Goal: Task Accomplishment & Management: Use online tool/utility

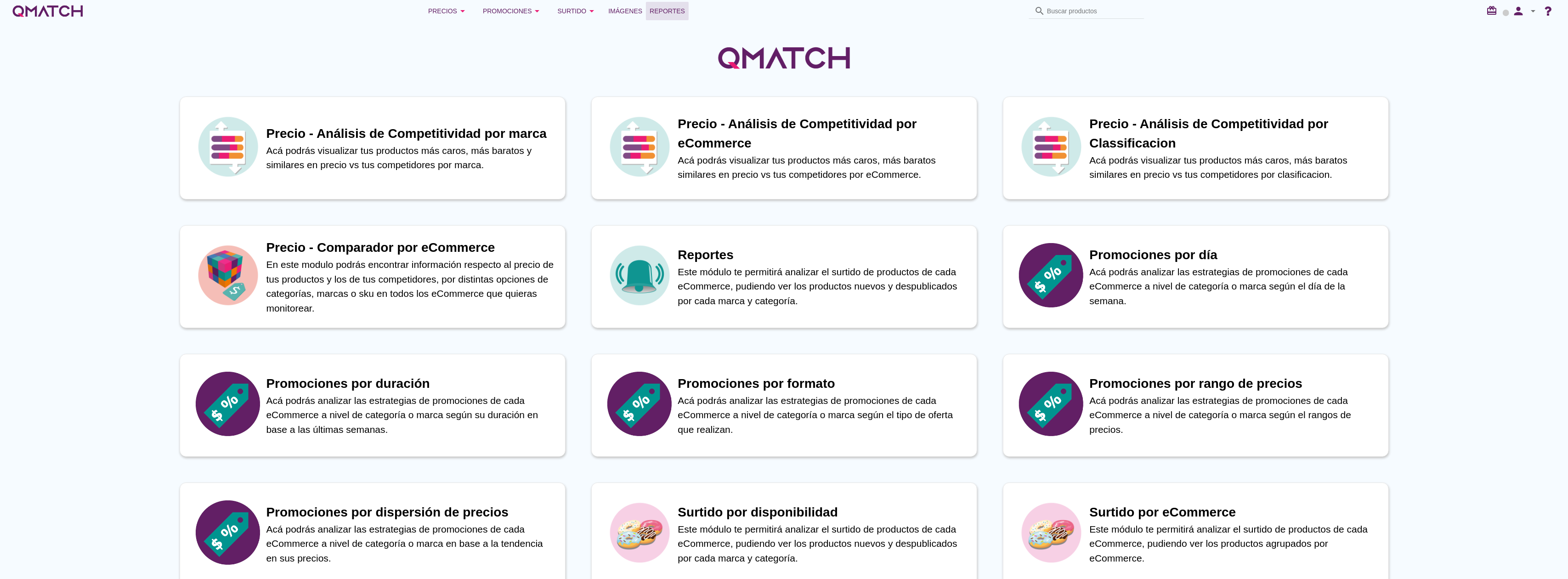
click at [660, 11] on span "Reportes" at bounding box center [667, 11] width 35 height 11
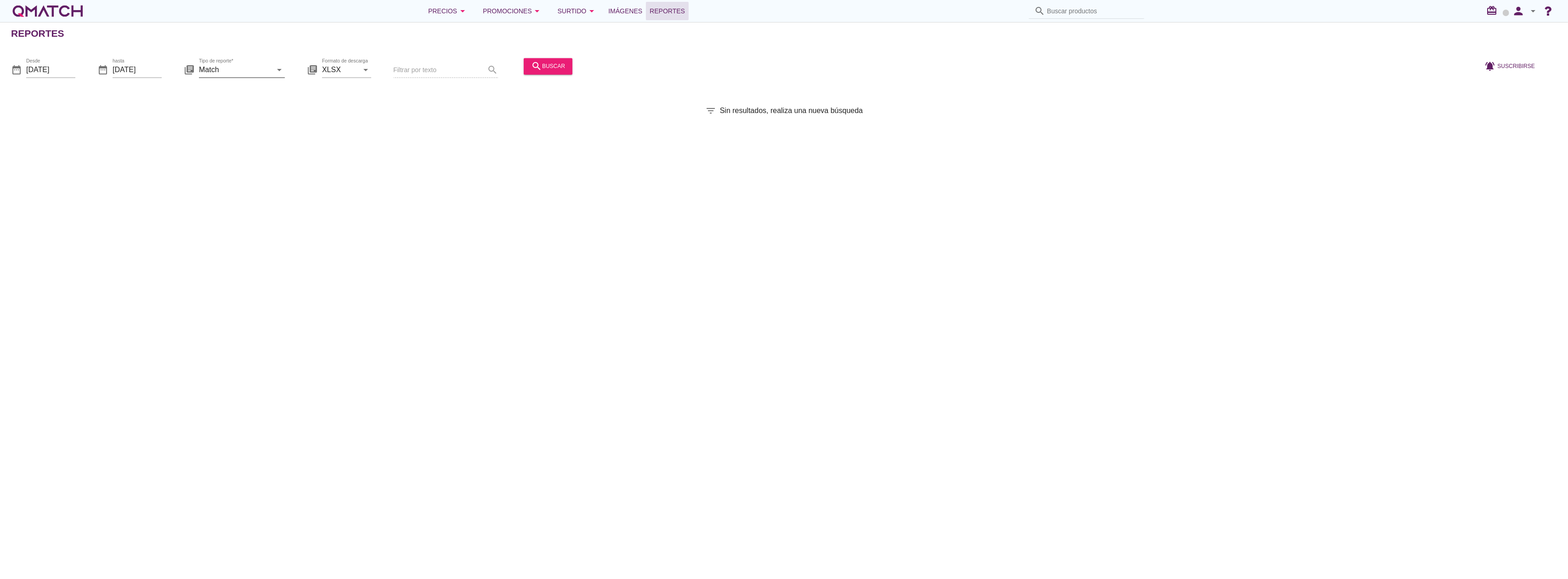
click at [261, 72] on input "Match" at bounding box center [235, 70] width 73 height 15
click at [245, 166] on div "Match con historicos" at bounding box center [255, 159] width 97 height 22
type input "Match con historicos"
click at [560, 65] on div "search buscar" at bounding box center [548, 66] width 34 height 11
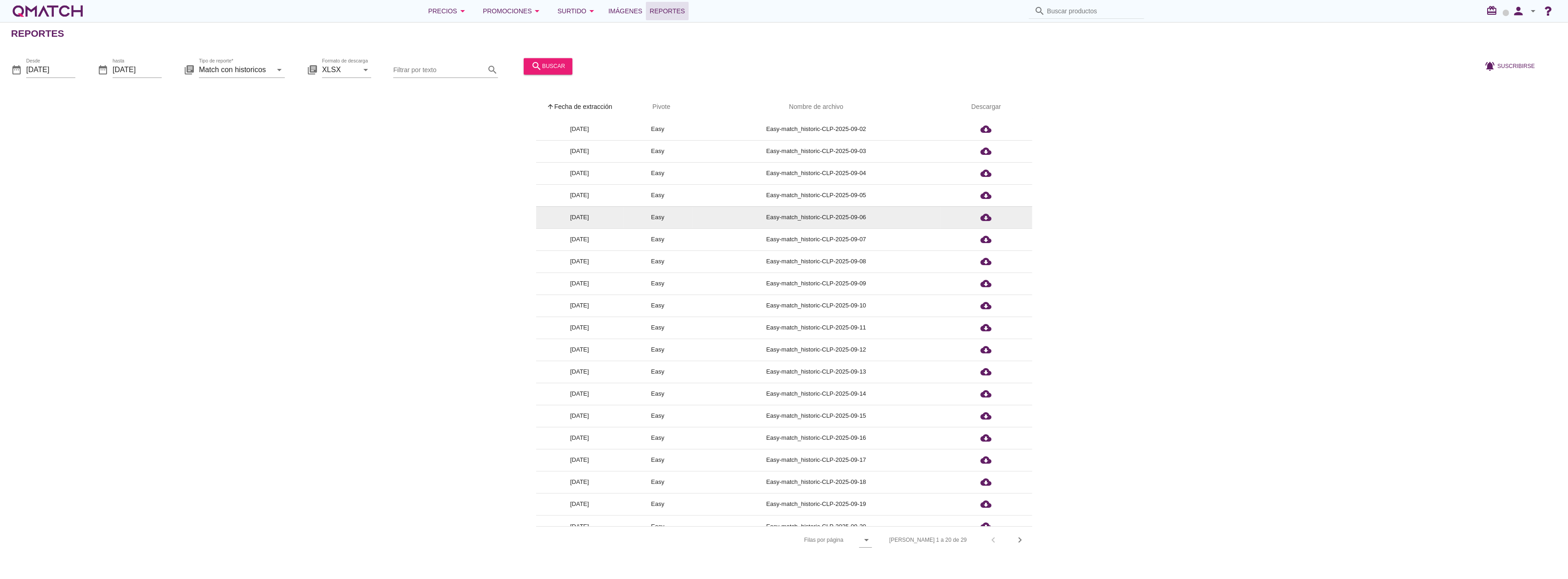
scroll to position [35, 0]
click at [1026, 545] on icon "chevron_right" at bounding box center [1021, 539] width 11 height 11
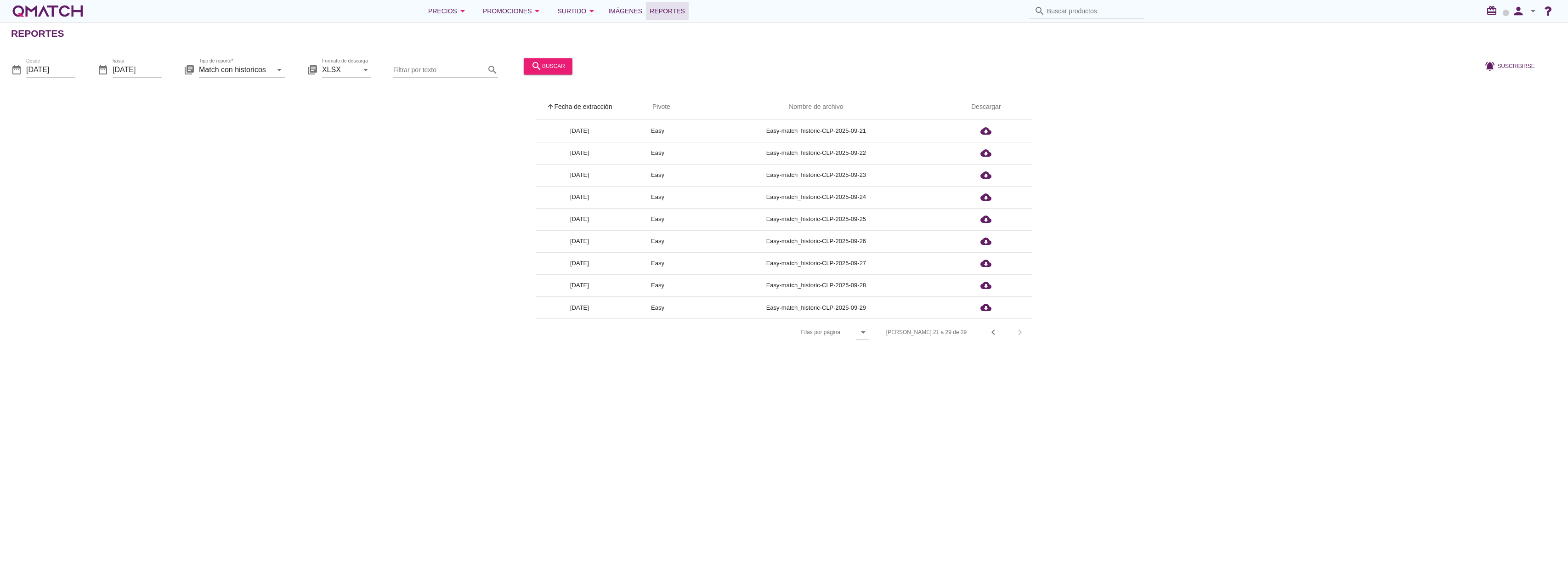
click at [274, 163] on div "arrow_upward Fecha de extracción arrow_upward Pivote Nombre de archivo Descarga…" at bounding box center [784, 219] width 1547 height 252
click at [986, 307] on icon "cloud_download" at bounding box center [987, 307] width 11 height 11
